Goal: Task Accomplishment & Management: Manage account settings

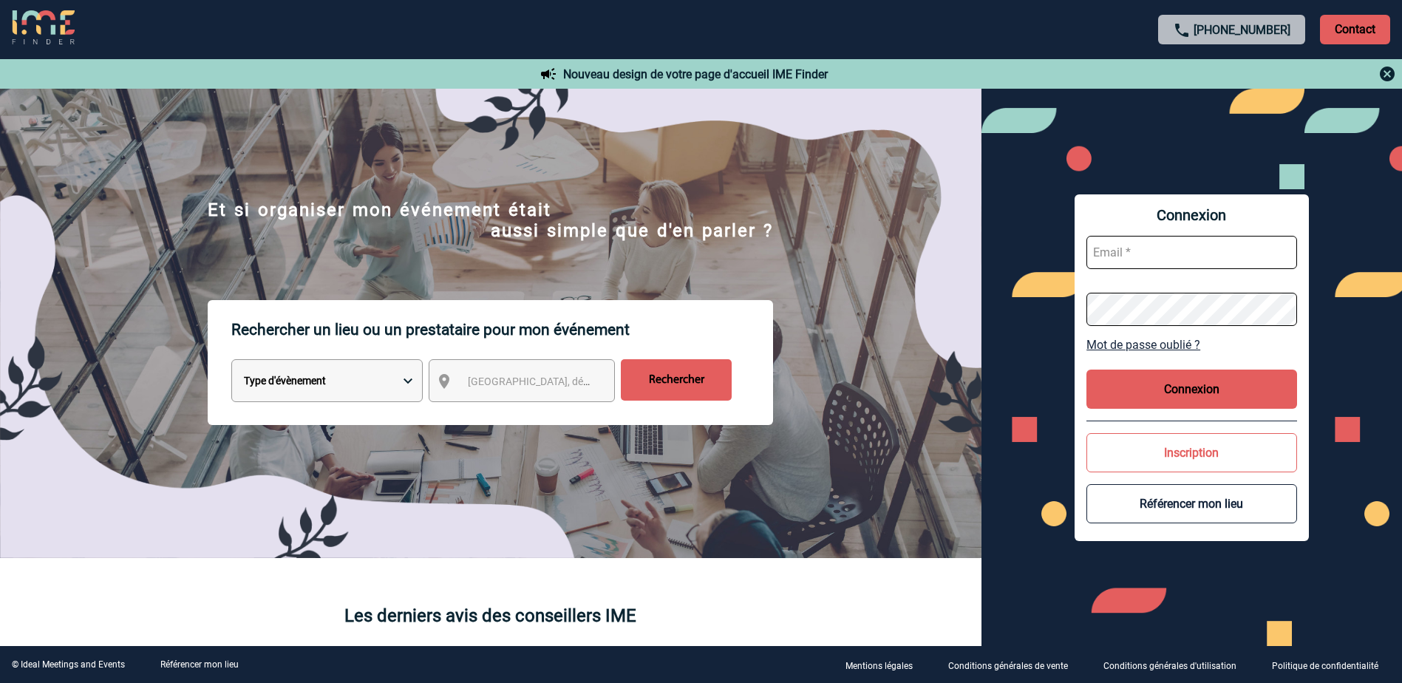
type input "[EMAIL_ADDRESS][DOMAIN_NAME]"
click at [1252, 409] on div "Connexion [EMAIL_ADDRESS][DOMAIN_NAME] Mot de passe oublié ? Connexion Inscript…" at bounding box center [1192, 367] width 234 height 347
click at [1235, 396] on button "Connexion" at bounding box center [1192, 389] width 211 height 39
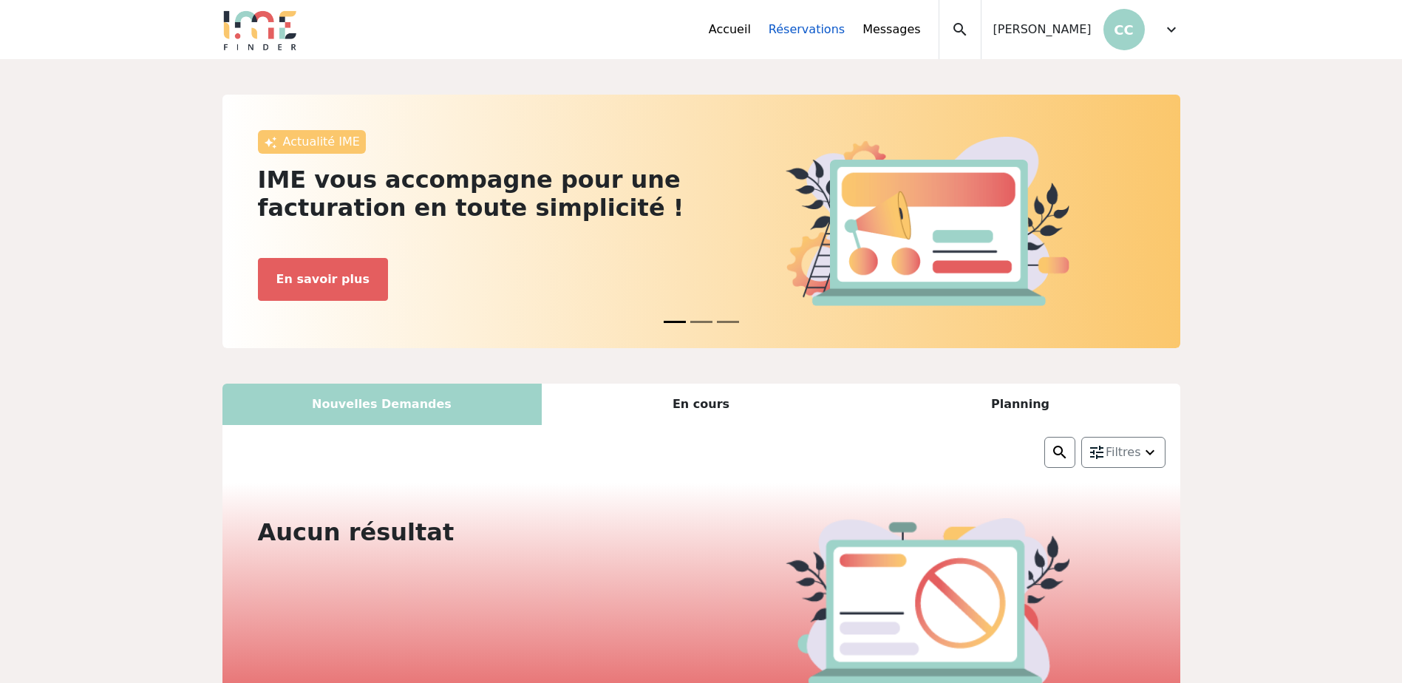
click at [837, 21] on link "Réservations" at bounding box center [807, 30] width 76 height 18
